Goal: Task Accomplishment & Management: Manage account settings

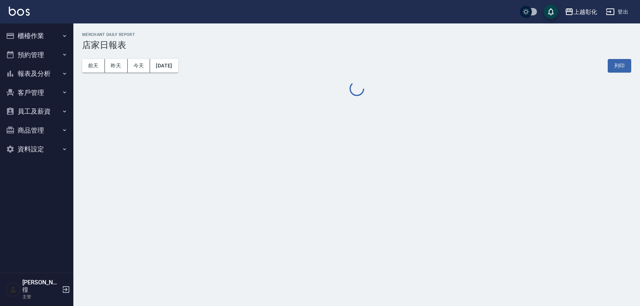
click at [47, 71] on button "報表及分析" at bounding box center [36, 73] width 67 height 19
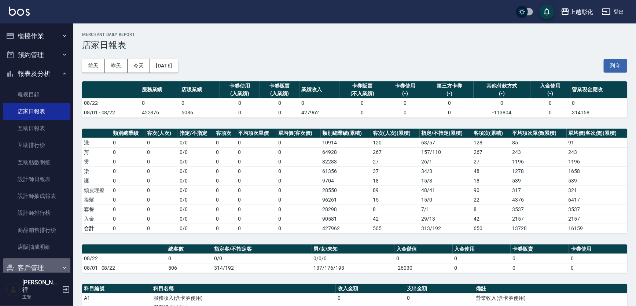
click at [39, 272] on button "客戶管理" at bounding box center [36, 267] width 67 height 19
click at [46, 270] on button "客戶管理" at bounding box center [36, 267] width 67 height 19
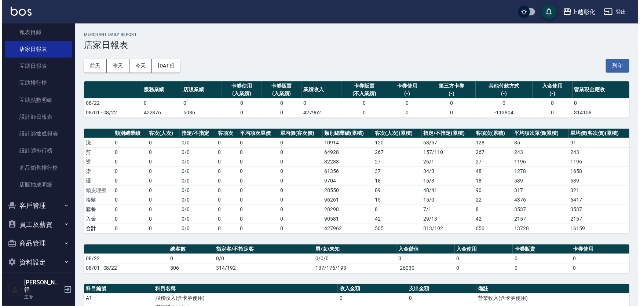
scroll to position [63, 0]
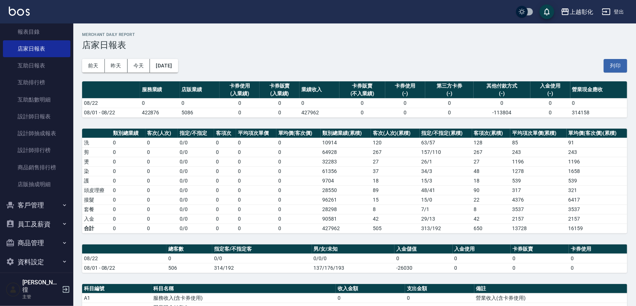
click at [52, 202] on button "客戶管理" at bounding box center [36, 205] width 67 height 19
click at [47, 222] on link "客戶列表" at bounding box center [36, 226] width 67 height 17
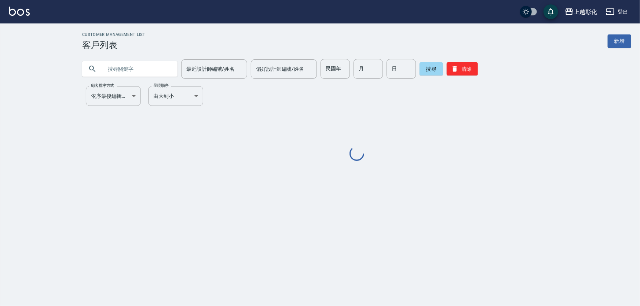
click at [119, 70] on input "text" at bounding box center [137, 69] width 69 height 20
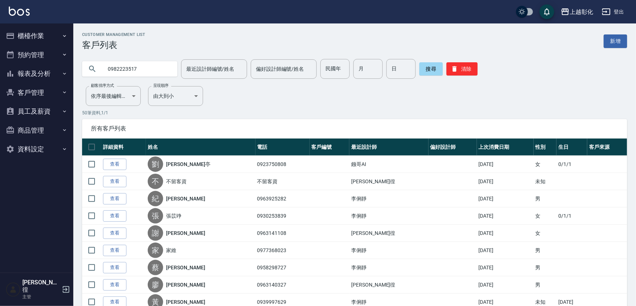
type input "0982223517"
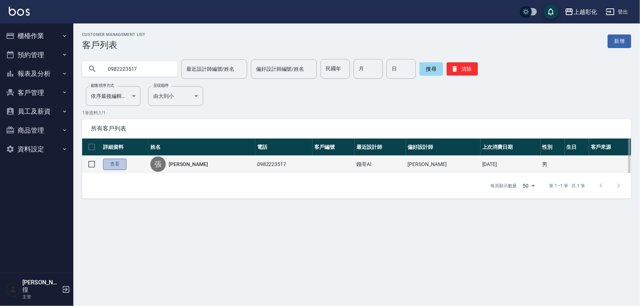
click at [120, 167] on link "查看" at bounding box center [114, 164] width 23 height 11
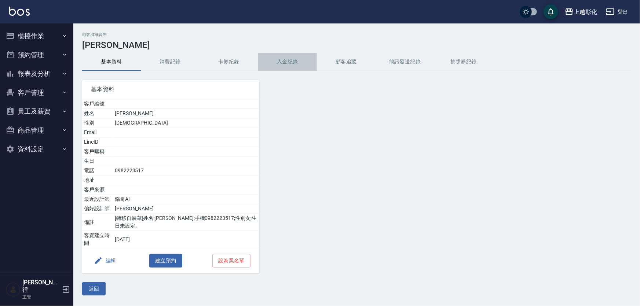
click at [298, 60] on button "入金紀錄" at bounding box center [287, 62] width 59 height 18
